Goal: Task Accomplishment & Management: Use online tool/utility

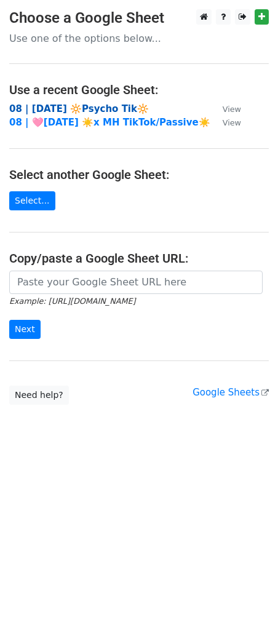
click at [62, 105] on strong "08 | [DATE] 🔆Psycho Tik🔆" at bounding box center [79, 108] width 140 height 11
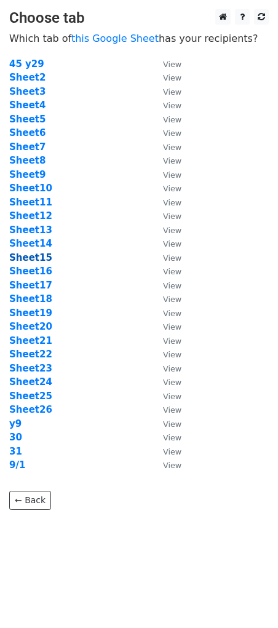
click at [45, 257] on strong "Sheet15" at bounding box center [30, 257] width 43 height 11
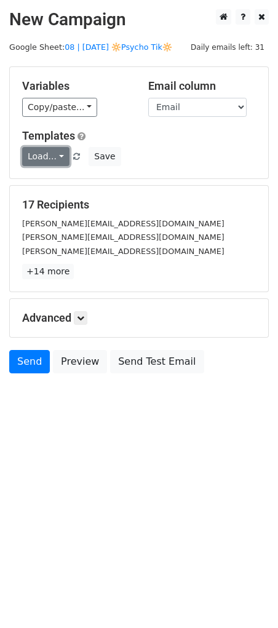
click at [44, 154] on link "Load..." at bounding box center [45, 156] width 47 height 19
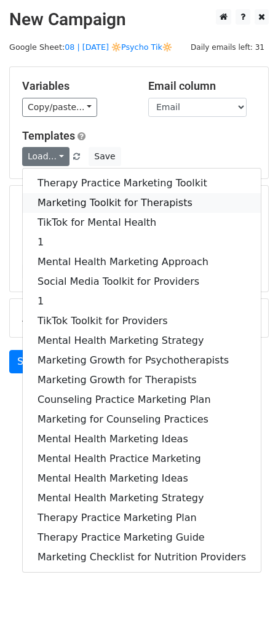
click at [84, 206] on link "Marketing Toolkit for Therapists" at bounding box center [142, 203] width 238 height 20
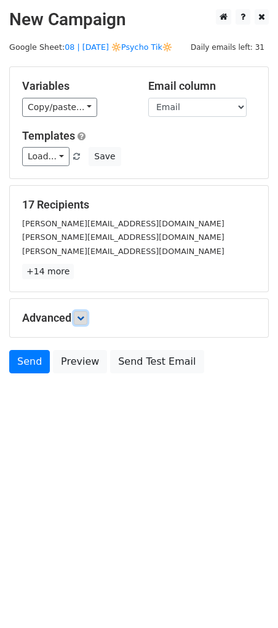
click at [87, 321] on link at bounding box center [81, 318] width 14 height 14
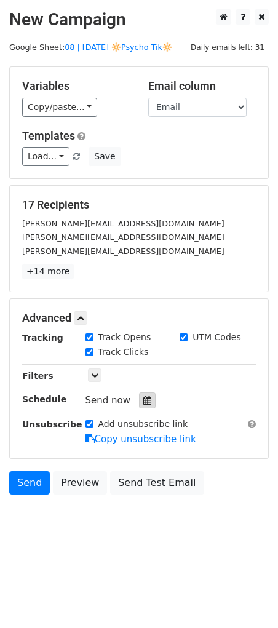
click at [143, 398] on icon at bounding box center [147, 400] width 8 height 9
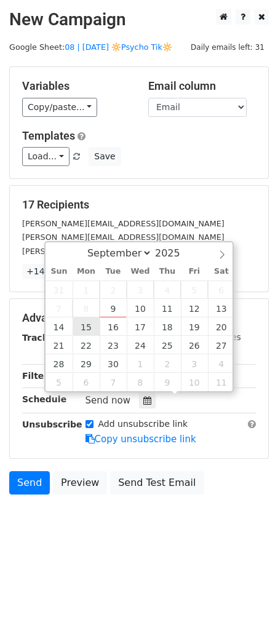
type input "2025-09-15 12:00"
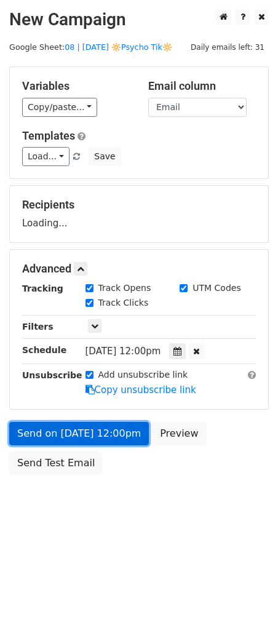
click at [78, 433] on link "Send on Sep 15 at 12:00pm" at bounding box center [79, 433] width 140 height 23
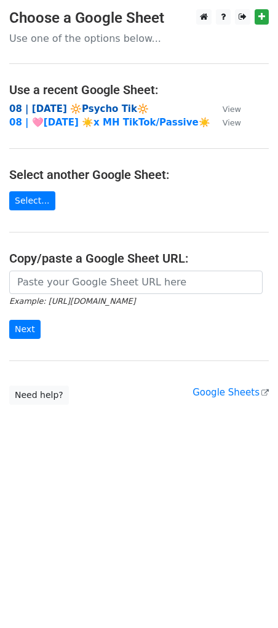
click at [99, 112] on strong "08 | [DATE] 🔆Psycho Tik🔆" at bounding box center [79, 108] width 140 height 11
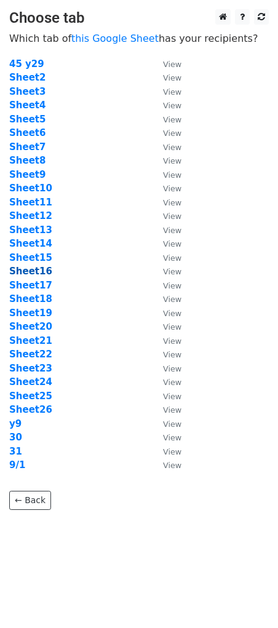
click at [39, 270] on strong "Sheet16" at bounding box center [30, 271] width 43 height 11
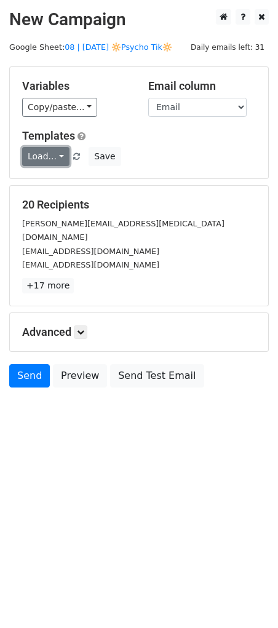
click at [41, 156] on link "Load..." at bounding box center [45, 156] width 47 height 19
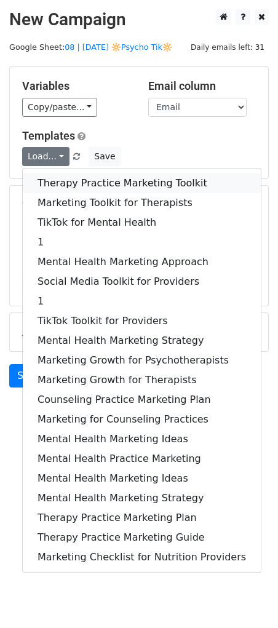
click at [70, 178] on link "Therapy Practice Marketing Toolkit" at bounding box center [142, 183] width 238 height 20
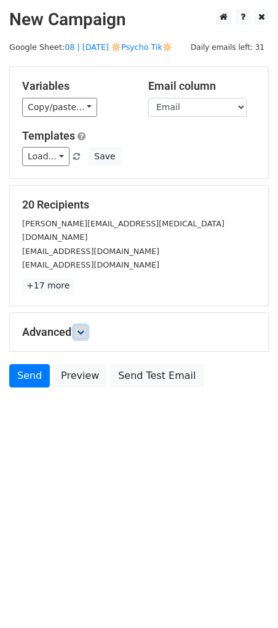
click at [84, 329] on icon at bounding box center [80, 332] width 7 height 7
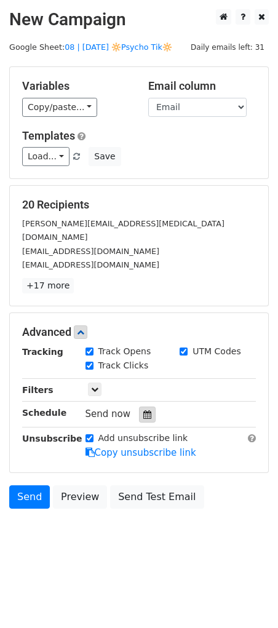
click at [141, 407] on div at bounding box center [147, 415] width 17 height 16
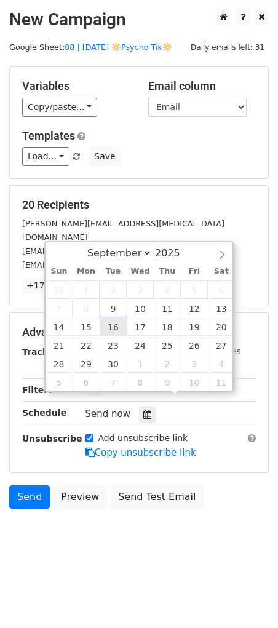
type input "[DATE] 12:00"
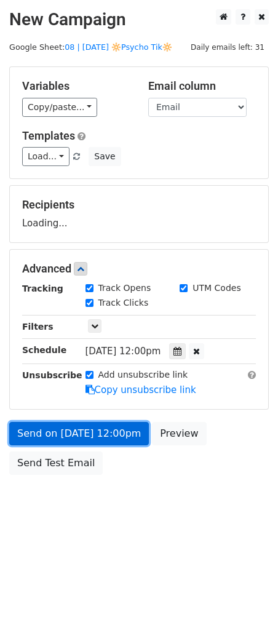
click at [100, 429] on link "Send on Sep 16 at 12:00pm" at bounding box center [79, 433] width 140 height 23
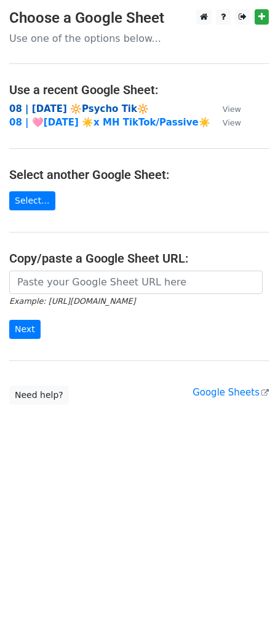
click at [80, 111] on strong "08 | [DATE] 🔆Psycho Tik🔆" at bounding box center [79, 108] width 140 height 11
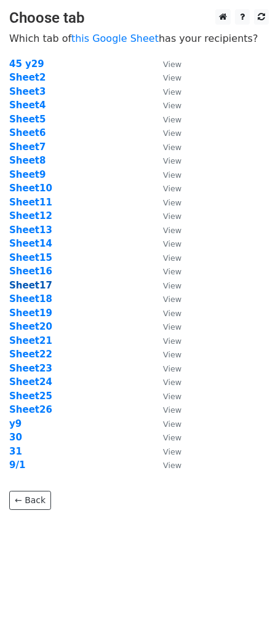
click at [34, 281] on strong "Sheet17" at bounding box center [30, 285] width 43 height 11
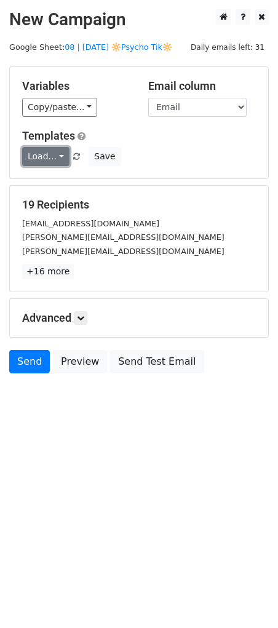
click at [52, 165] on link "Load..." at bounding box center [45, 156] width 47 height 19
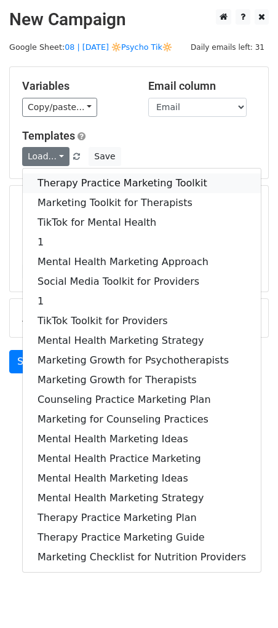
click at [52, 184] on link "Therapy Practice Marketing Toolkit" at bounding box center [142, 183] width 238 height 20
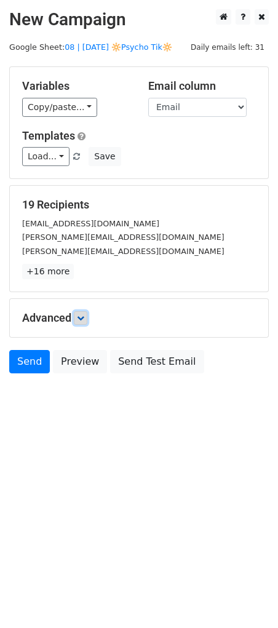
click at [77, 312] on link at bounding box center [81, 318] width 14 height 14
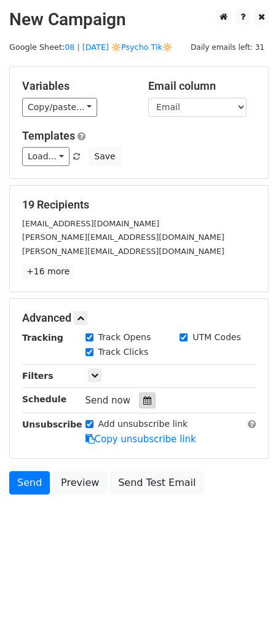
click at [143, 402] on icon at bounding box center [147, 400] width 8 height 9
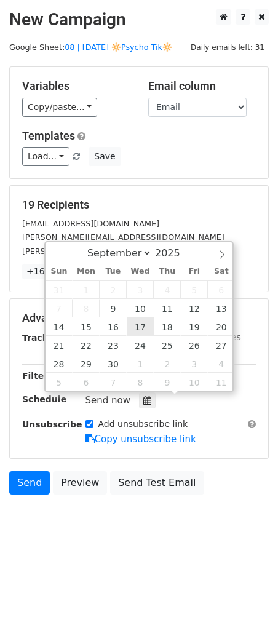
type input "2025-09-17 12:00"
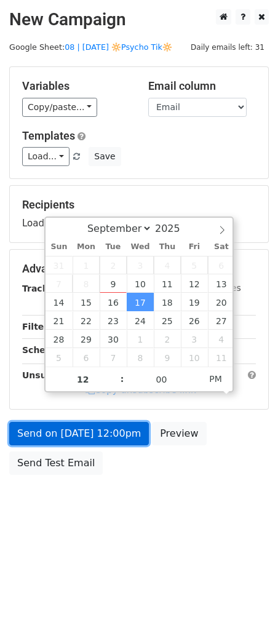
click at [111, 430] on link "Send on Sep 17 at 12:00pm" at bounding box center [79, 433] width 140 height 23
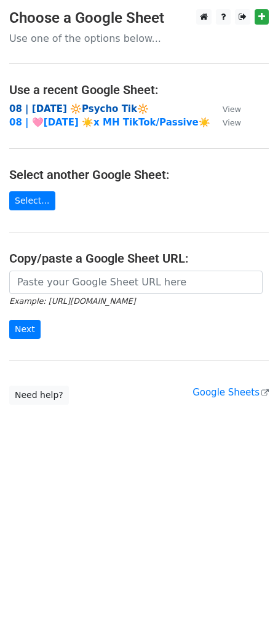
click at [73, 108] on strong "08 | SEPT 1 🔆Psycho Tik🔆" at bounding box center [79, 108] width 140 height 11
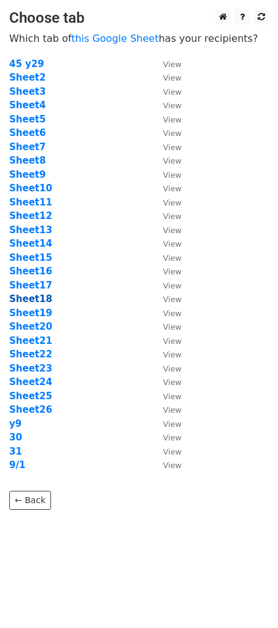
click at [36, 301] on strong "Sheet18" at bounding box center [30, 298] width 43 height 11
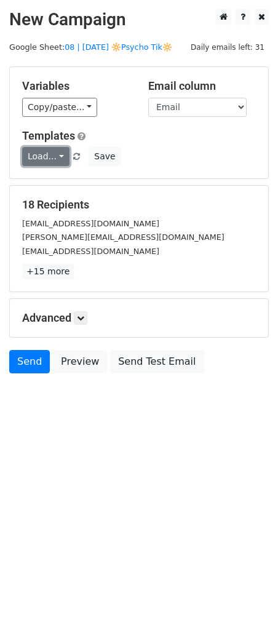
click at [47, 157] on link "Load..." at bounding box center [45, 156] width 47 height 19
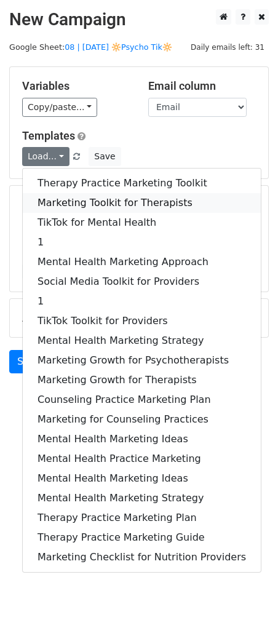
click at [52, 197] on link "Marketing Toolkit for Therapists" at bounding box center [142, 203] width 238 height 20
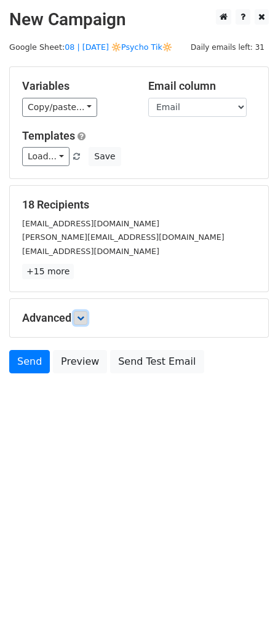
click at [82, 316] on icon at bounding box center [80, 317] width 7 height 7
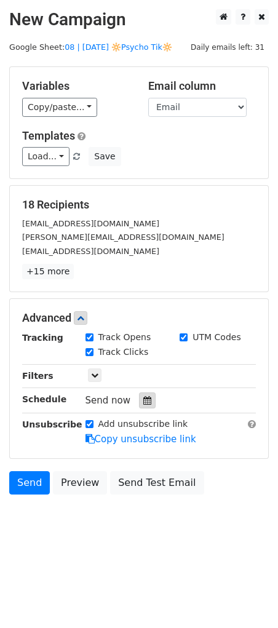
click at [143, 403] on icon at bounding box center [147, 400] width 8 height 9
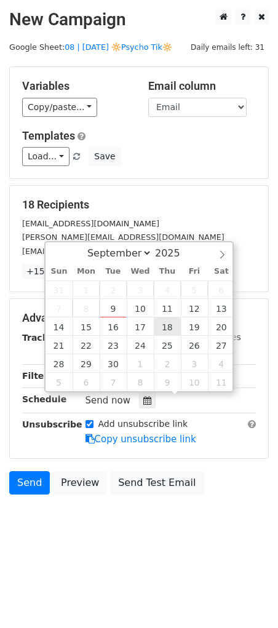
type input "[DATE] 12:00"
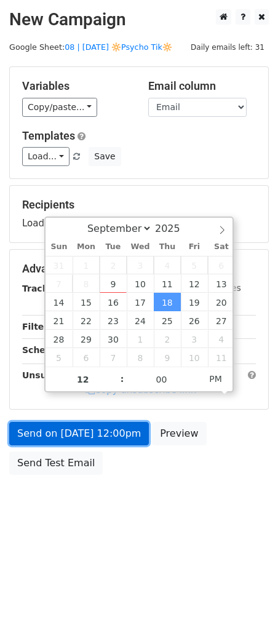
click at [105, 437] on link "Send on [DATE] 12:00pm" at bounding box center [79, 433] width 140 height 23
